Goal: Task Accomplishment & Management: Use online tool/utility

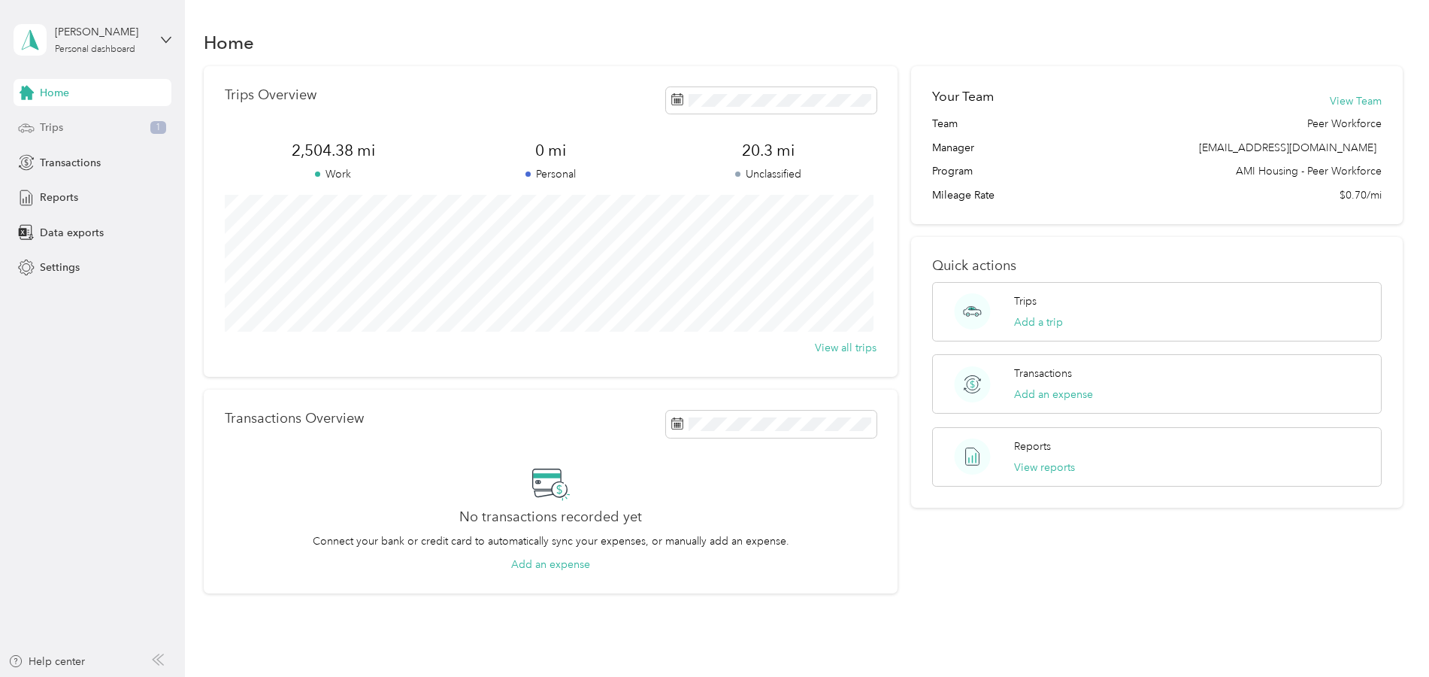
click at [44, 120] on span "Trips" at bounding box center [51, 128] width 23 height 16
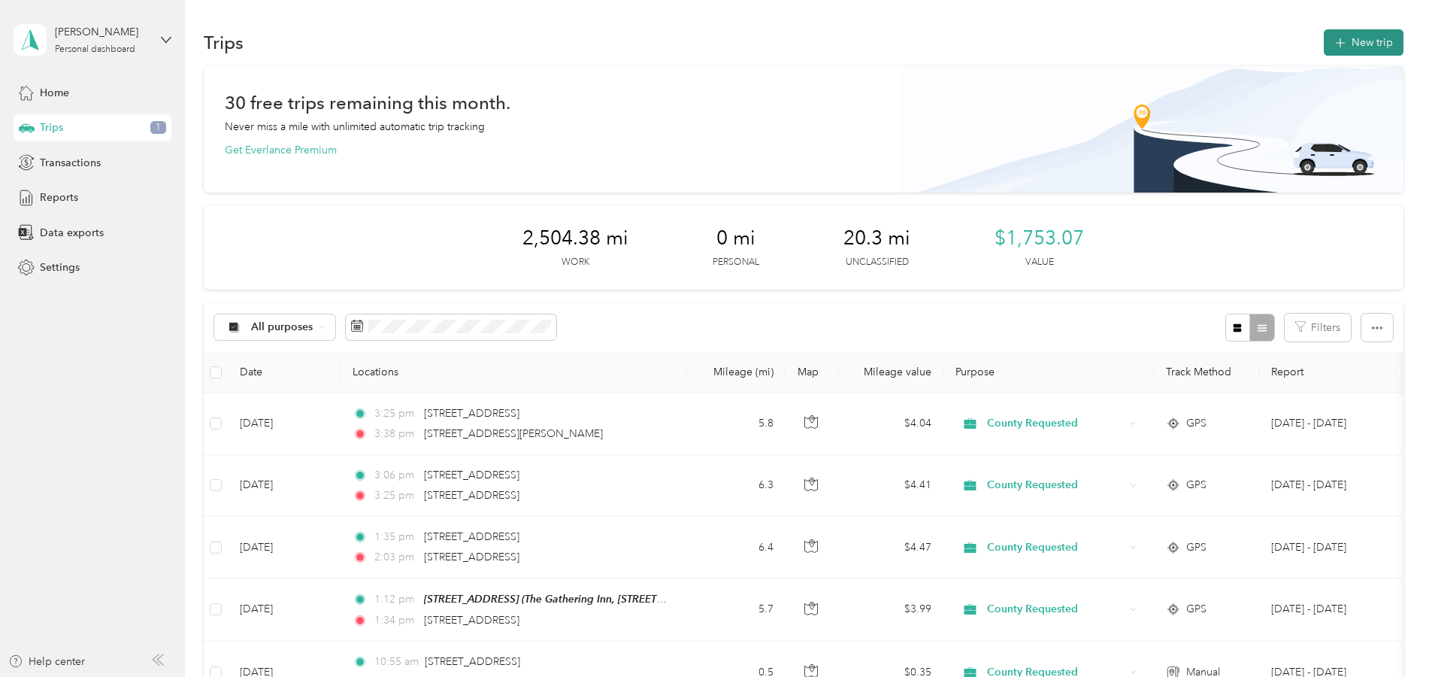
click at [1352, 42] on button "New trip" at bounding box center [1364, 42] width 80 height 26
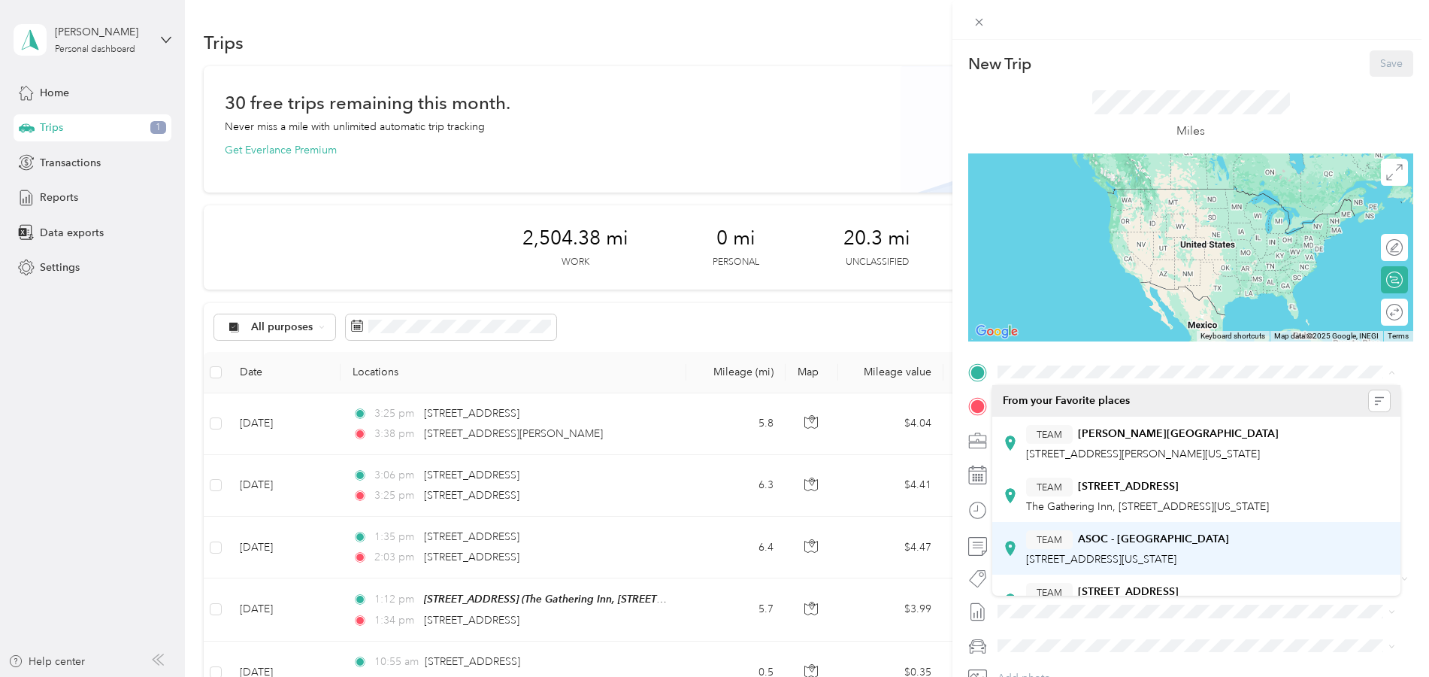
click at [1110, 556] on span "[STREET_ADDRESS][US_STATE]" at bounding box center [1101, 559] width 150 height 13
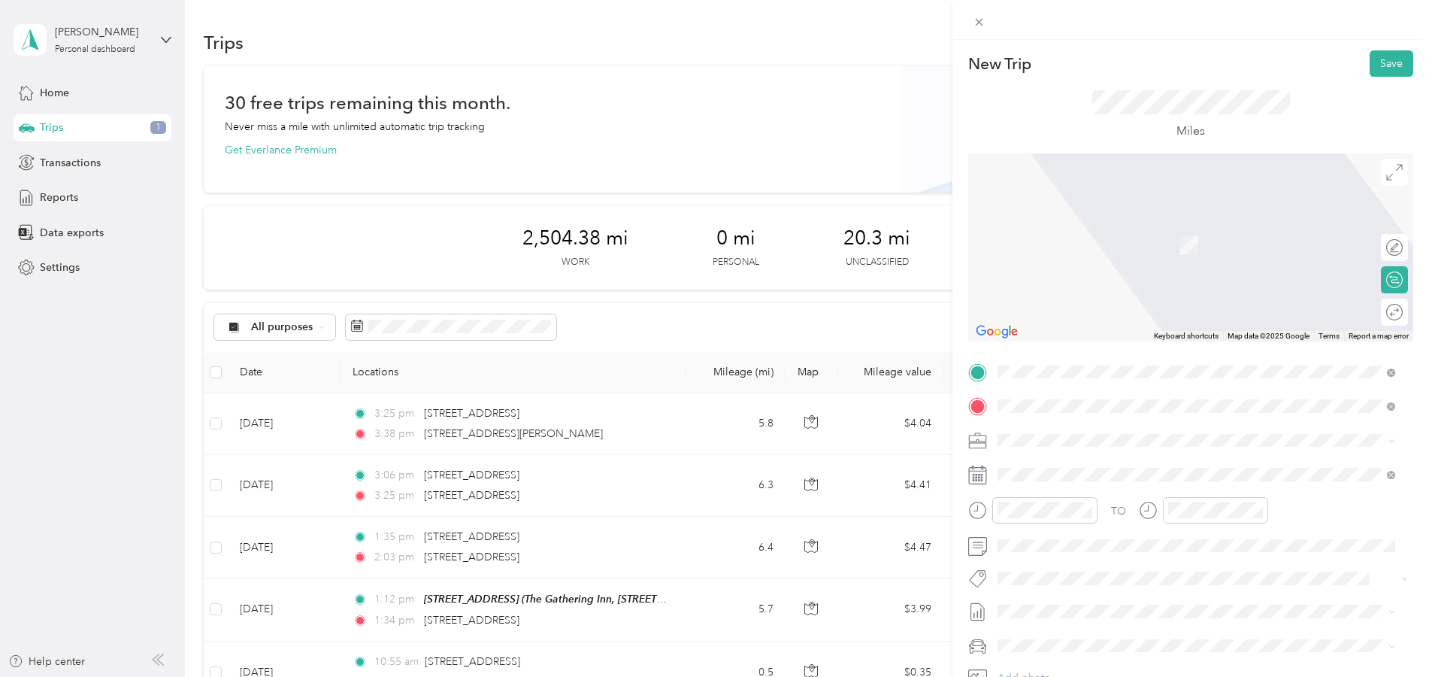
click at [1071, 490] on span "[STREET_ADDRESS][US_STATE]" at bounding box center [1101, 487] width 150 height 13
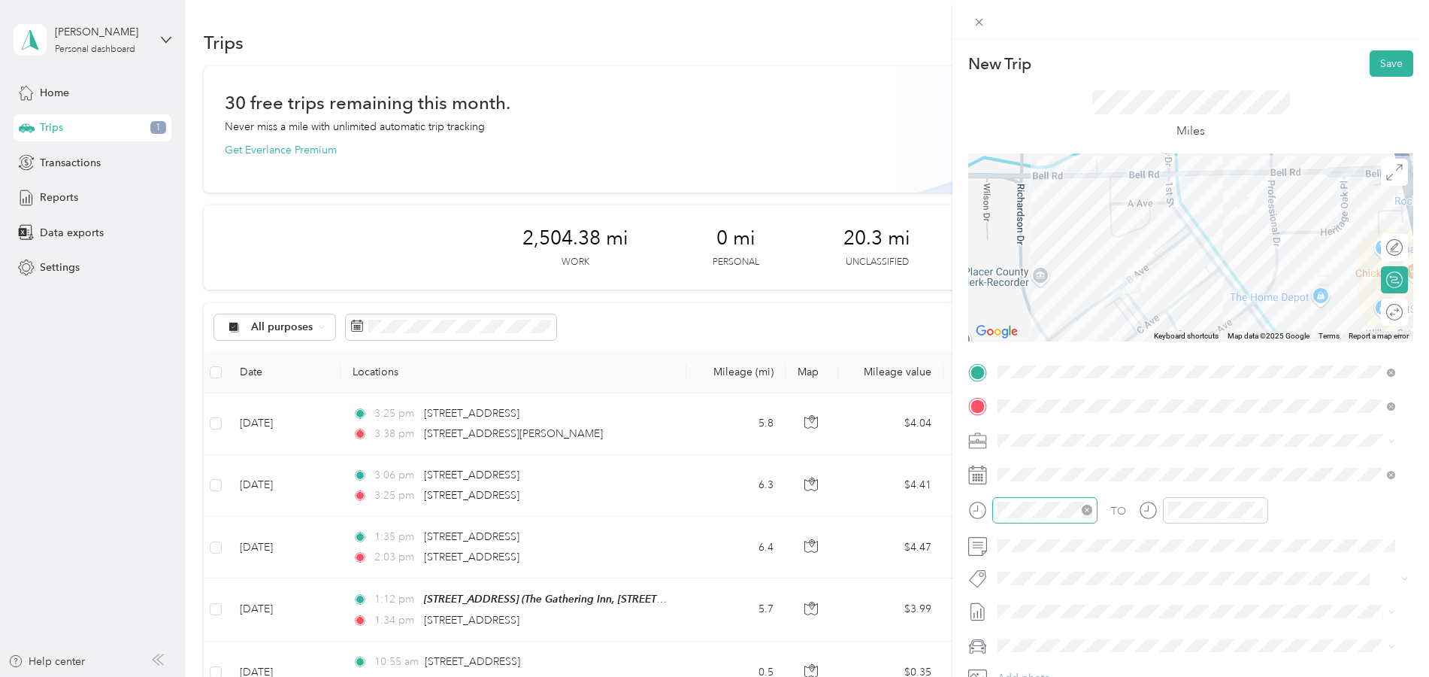
click at [1089, 509] on icon "close-circle" at bounding box center [1087, 509] width 11 height 11
click at [1015, 304] on div "12" at bounding box center [1013, 308] width 36 height 21
click at [1065, 434] on div "30" at bounding box center [1056, 436] width 36 height 21
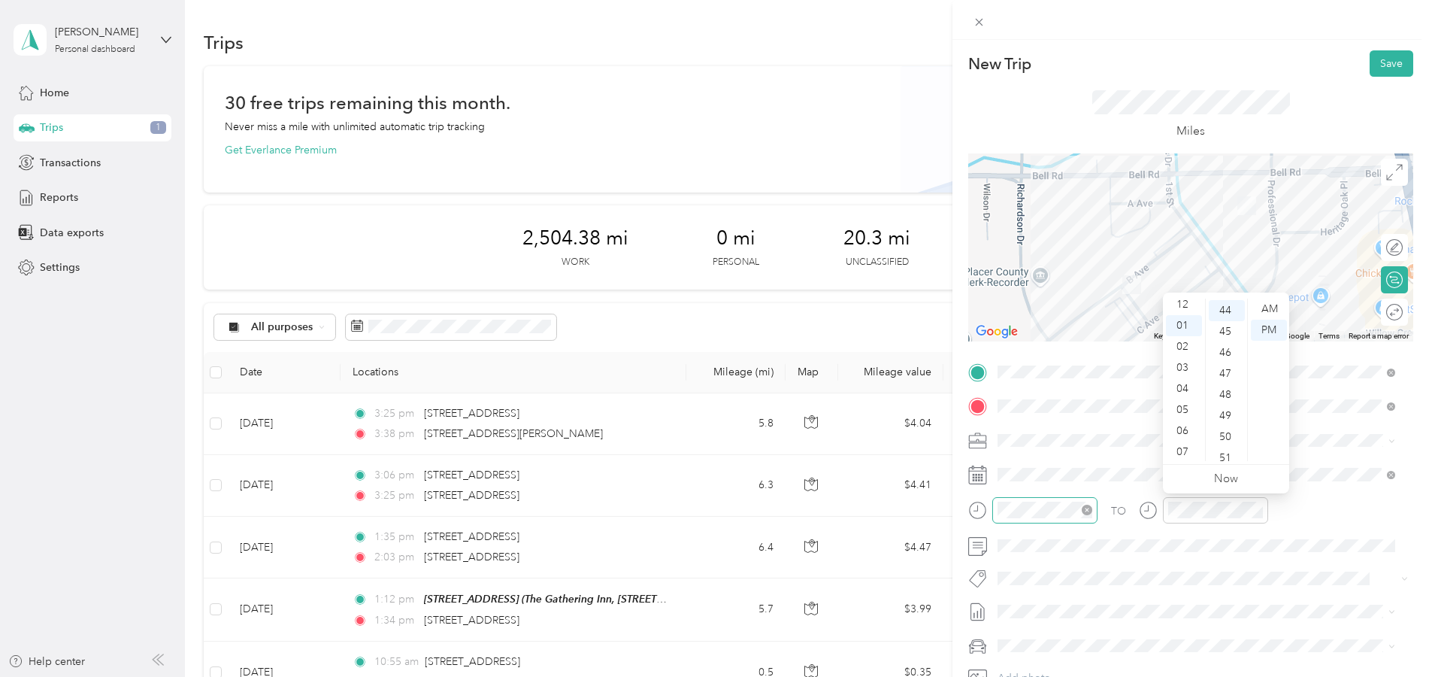
scroll to position [0, 0]
click at [1188, 309] on div "12" at bounding box center [1184, 308] width 36 height 21
click at [1233, 316] on div "34" at bounding box center [1227, 310] width 36 height 21
click at [1371, 65] on button "Save" at bounding box center [1392, 63] width 44 height 26
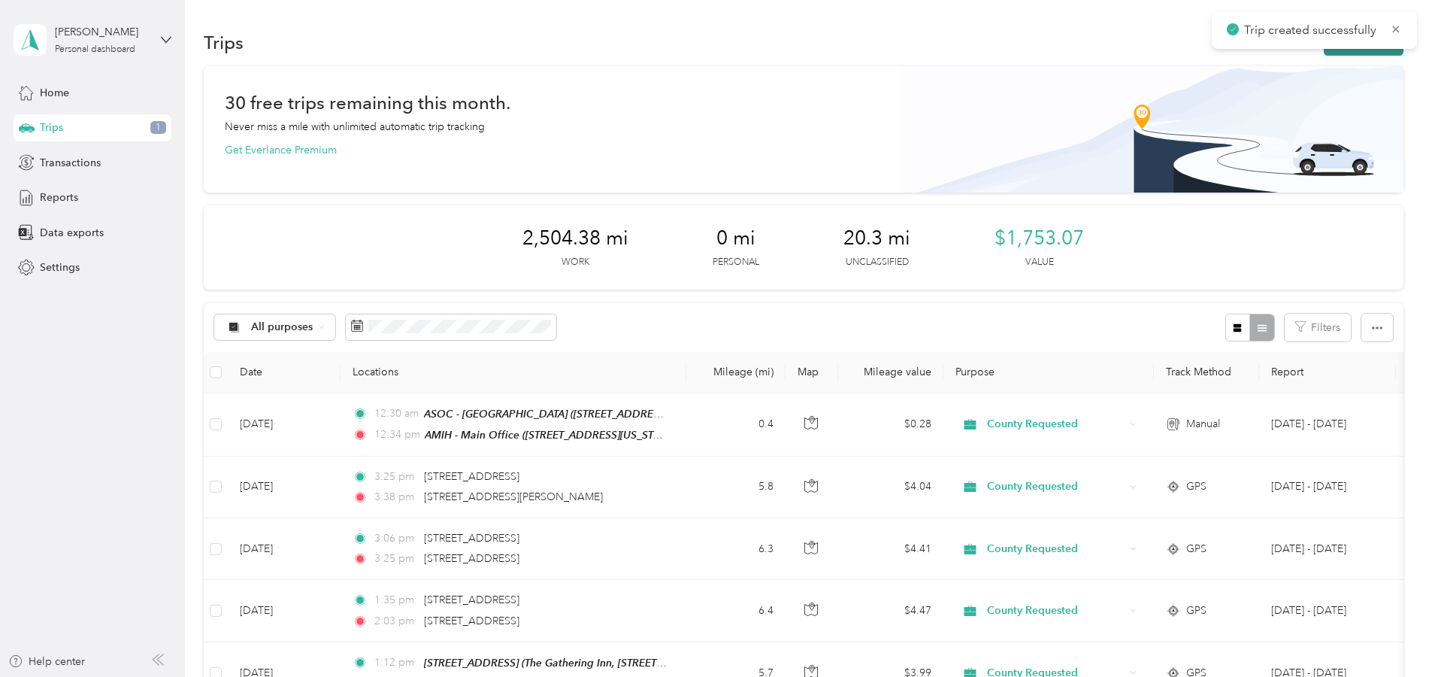
click at [1365, 49] on button "New trip" at bounding box center [1364, 42] width 80 height 26
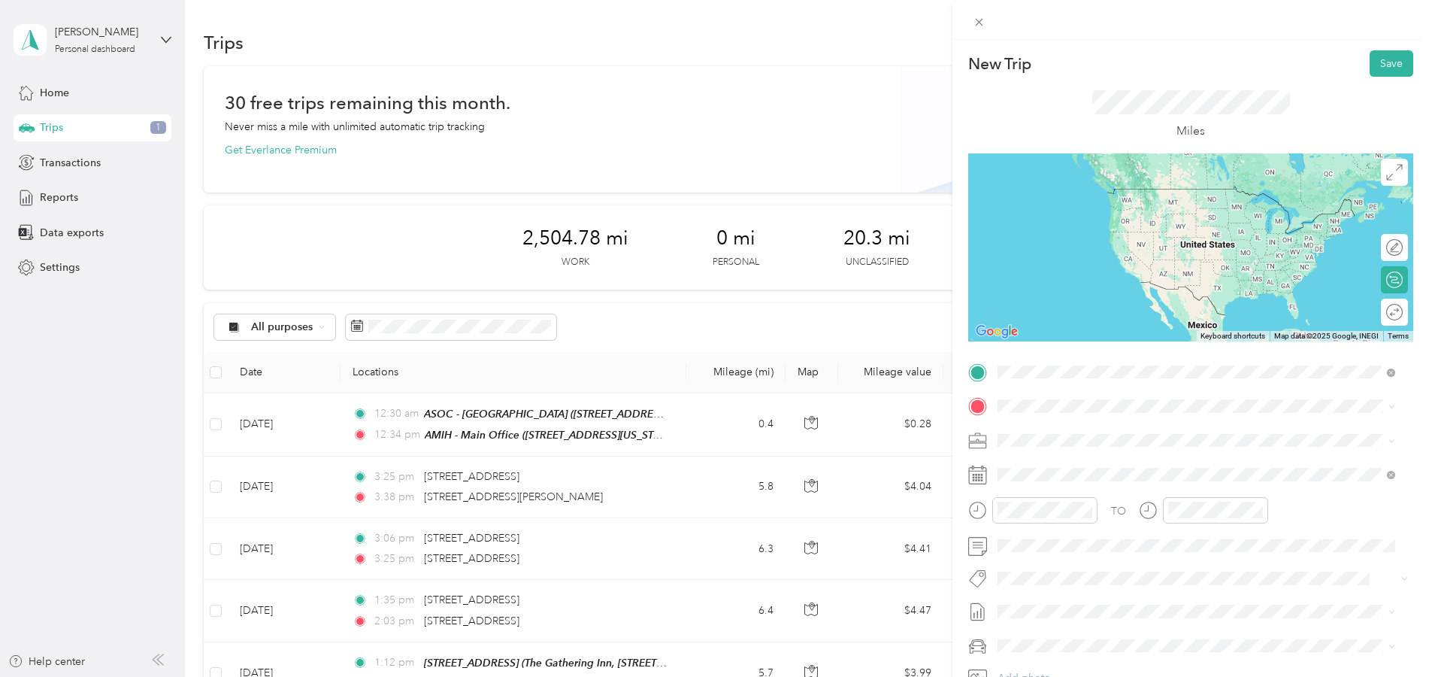
click at [1104, 430] on strong "AMIH - Main Office" at bounding box center [1125, 434] width 95 height 14
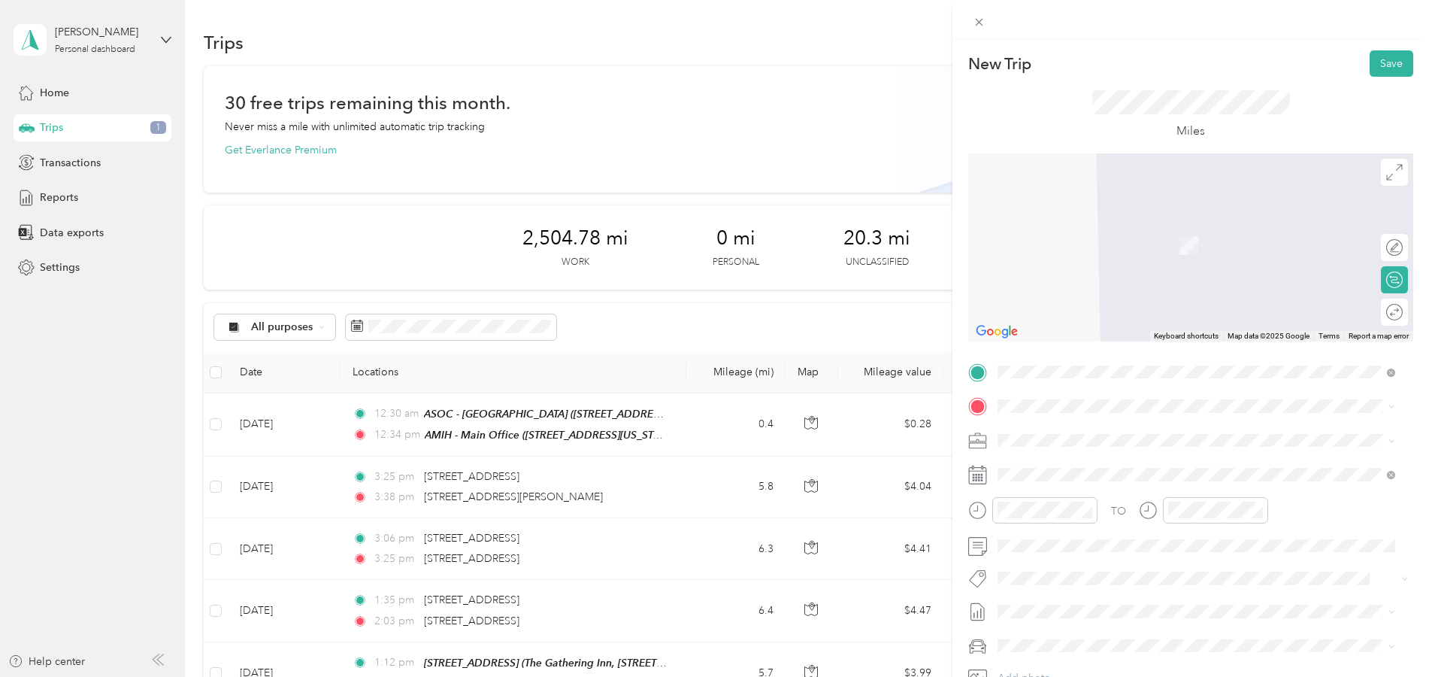
click at [1052, 569] on span "TEAM" at bounding box center [1050, 572] width 26 height 14
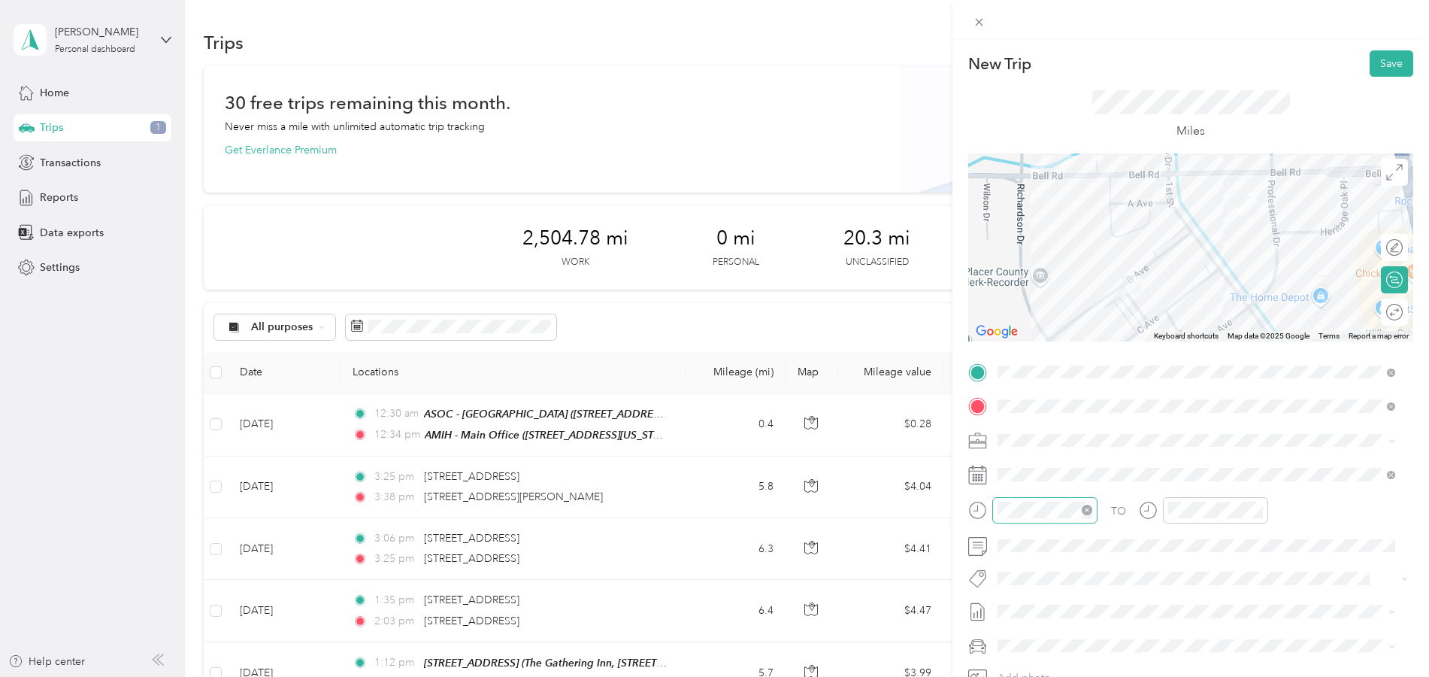
click at [1085, 513] on icon "close-circle" at bounding box center [1087, 509] width 11 height 11
click at [1013, 327] on div "01" at bounding box center [1013, 330] width 36 height 21
click at [1049, 332] on div "15" at bounding box center [1056, 340] width 36 height 21
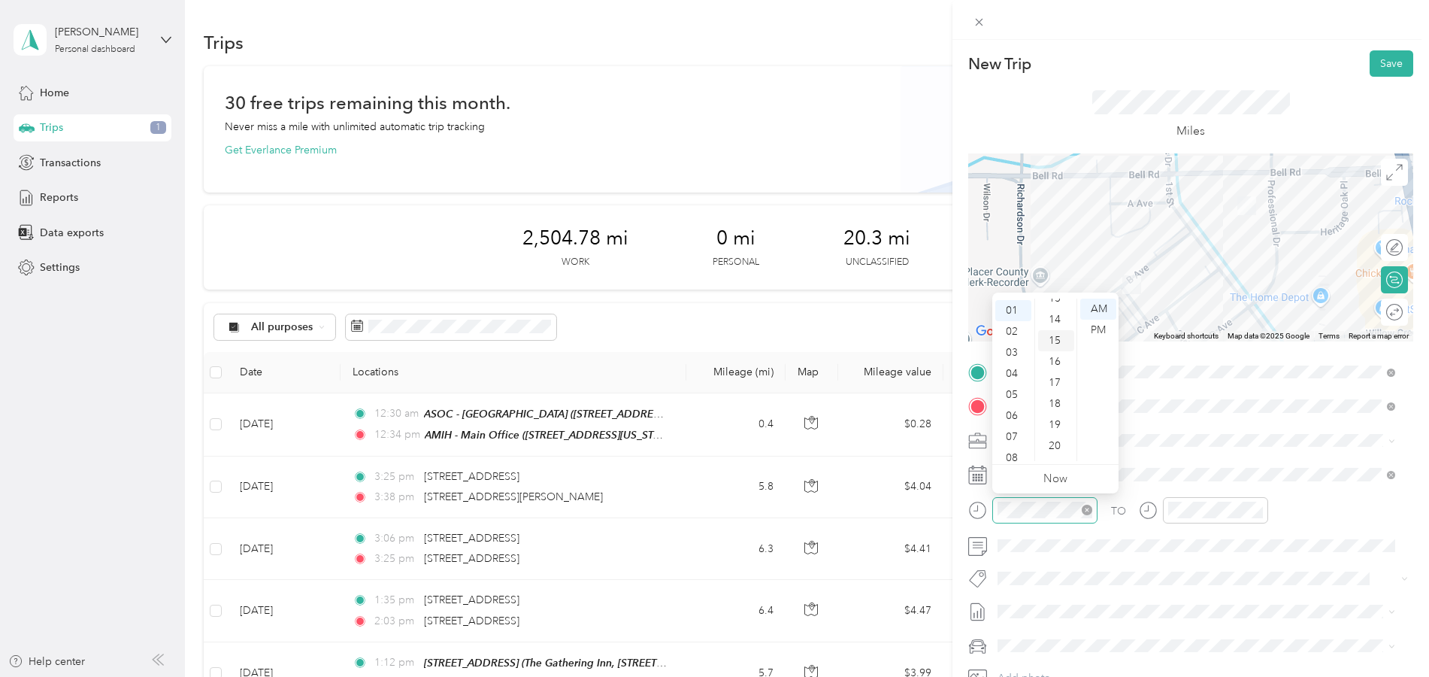
scroll to position [314, 0]
click at [1104, 335] on div "PM" at bounding box center [1098, 330] width 36 height 21
click at [1195, 313] on div "12" at bounding box center [1184, 308] width 36 height 21
click at [1185, 327] on div "01" at bounding box center [1184, 330] width 36 height 21
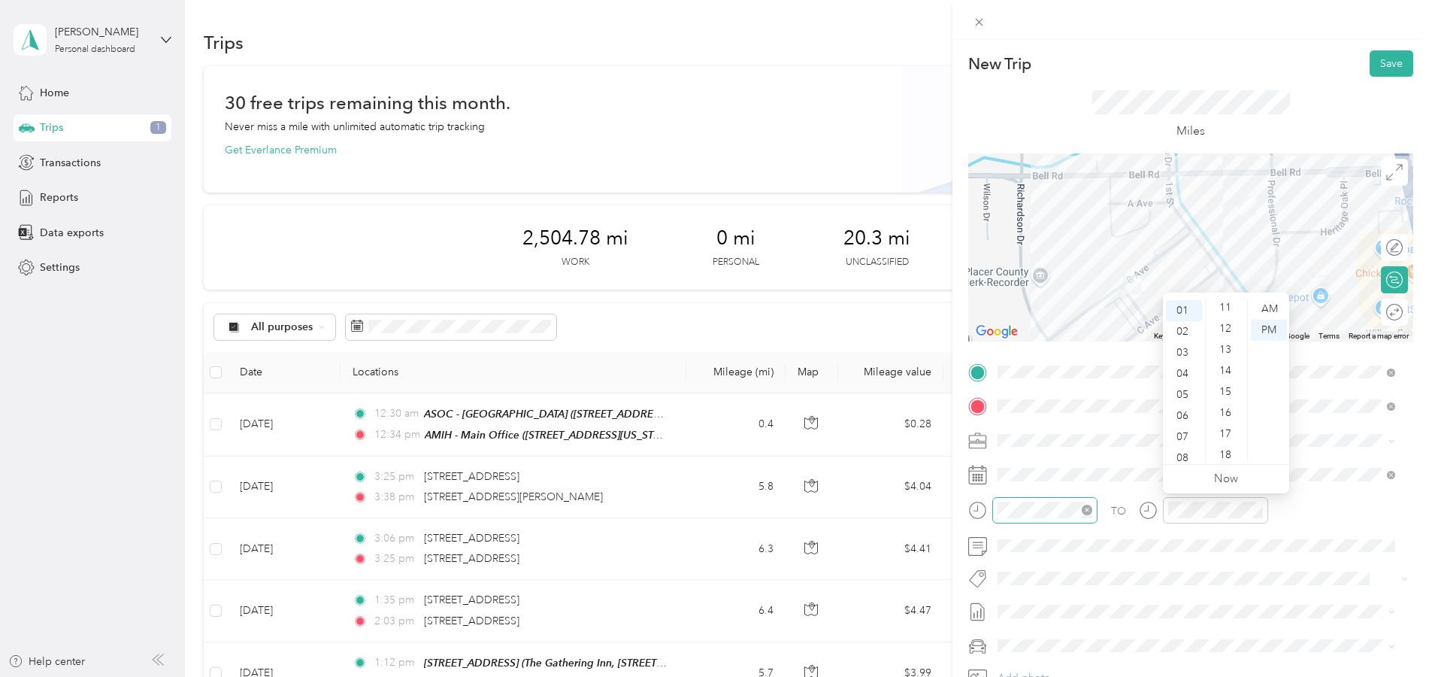
scroll to position [224, 0]
click at [1223, 415] on div "19" at bounding box center [1227, 424] width 36 height 21
click at [1377, 60] on button "Save" at bounding box center [1392, 63] width 44 height 26
